Goal: Information Seeking & Learning: Learn about a topic

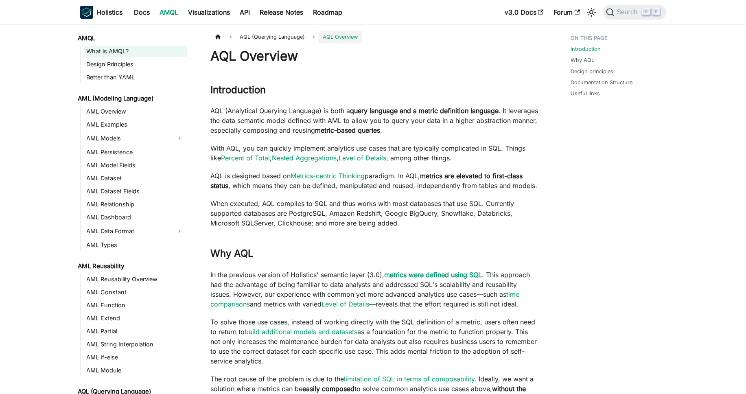
click at [103, 52] on link "What is AMQL?" at bounding box center [135, 51] width 103 height 11
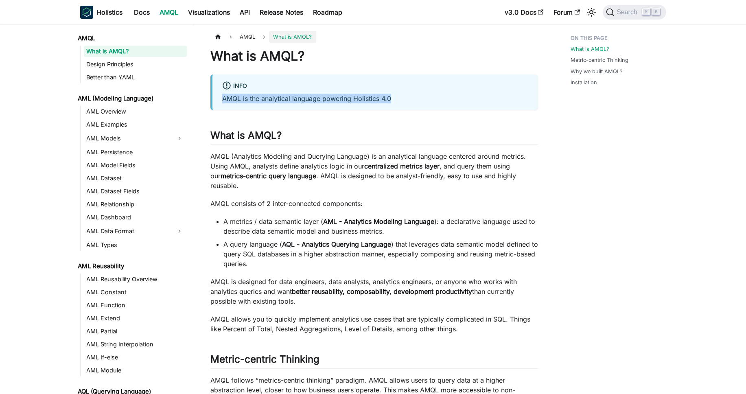
drag, startPoint x: 244, startPoint y: 96, endPoint x: 412, endPoint y: 102, distance: 167.7
click at [412, 102] on p "AMQL is the analytical language powering Holistics 4.0" at bounding box center [375, 99] width 306 height 10
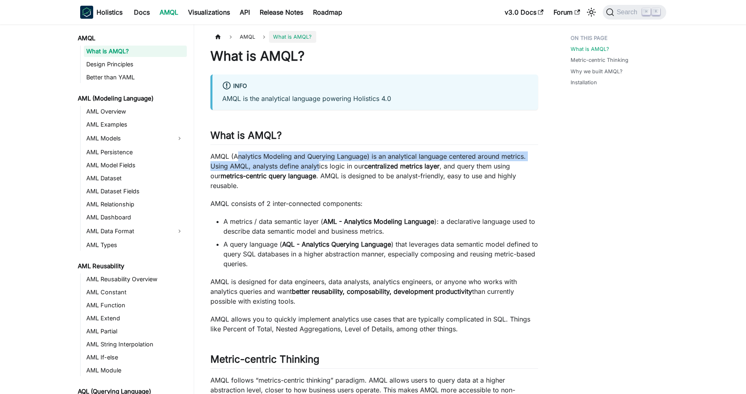
drag, startPoint x: 299, startPoint y: 155, endPoint x: 320, endPoint y: 169, distance: 24.9
click at [320, 169] on p "AMQL (Analytics Modeling and Querying Language) is an analytical language cente…" at bounding box center [374, 170] width 328 height 39
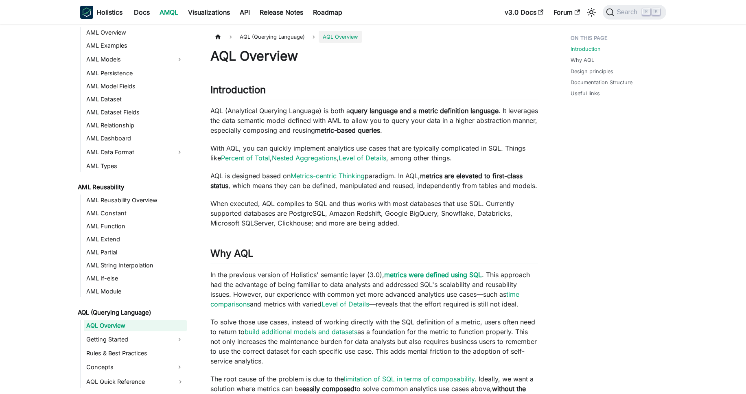
scroll to position [90, 0]
